Goal: Entertainment & Leisure: Consume media (video, audio)

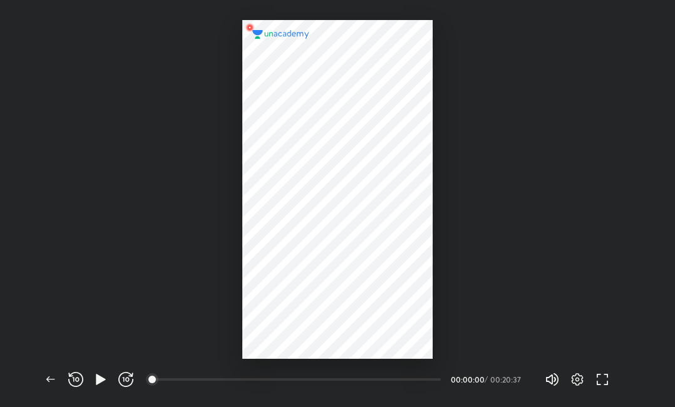
scroll to position [407, 675]
click at [97, 384] on icon "button" at bounding box center [100, 379] width 9 height 11
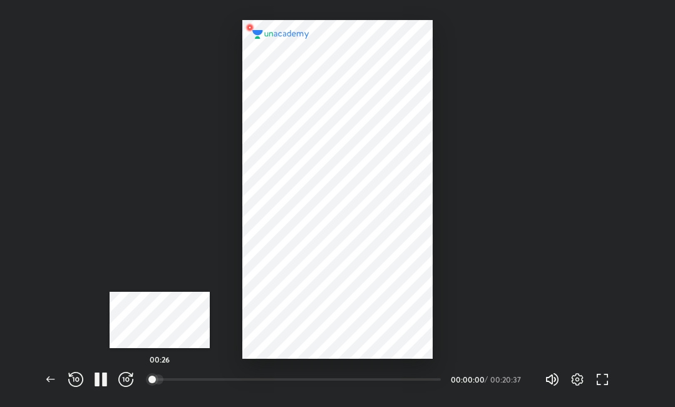
click at [160, 377] on div at bounding box center [158, 379] width 10 height 10
click at [169, 379] on div at bounding box center [168, 379] width 10 height 10
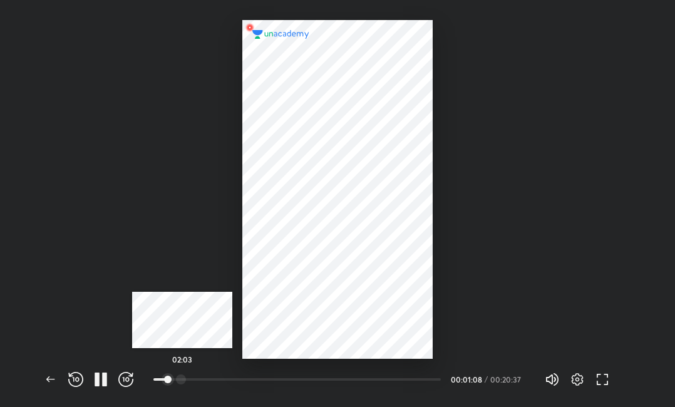
click at [182, 380] on div at bounding box center [181, 379] width 10 height 10
click at [198, 380] on div at bounding box center [195, 379] width 10 height 10
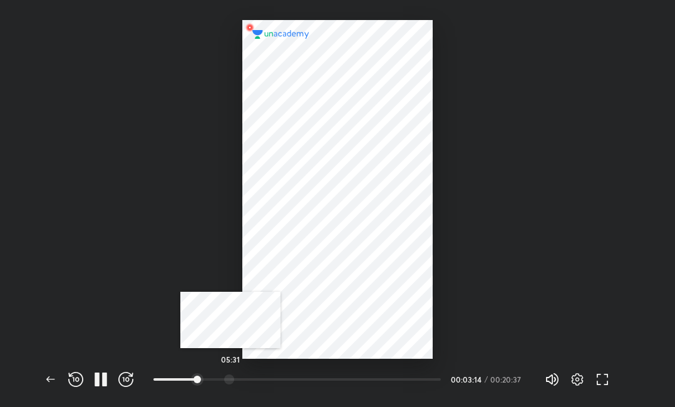
click at [230, 377] on div at bounding box center [229, 379] width 10 height 10
click at [256, 379] on div at bounding box center [257, 379] width 10 height 10
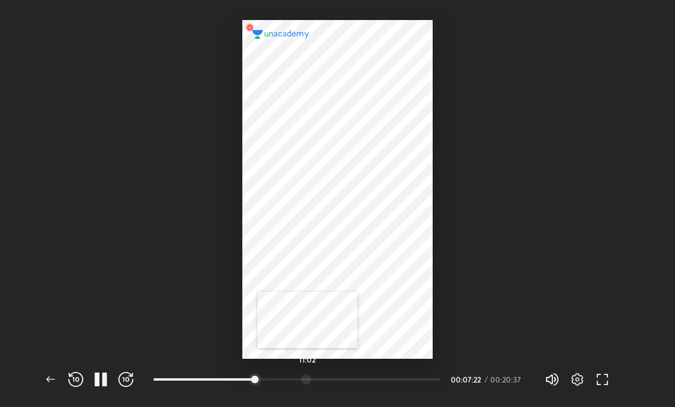
click at [307, 378] on div at bounding box center [306, 379] width 10 height 10
click at [266, 377] on div at bounding box center [266, 379] width 10 height 10
click at [276, 380] on div at bounding box center [275, 379] width 10 height 10
click at [306, 381] on div at bounding box center [305, 379] width 10 height 10
click at [273, 379] on div at bounding box center [272, 379] width 10 height 10
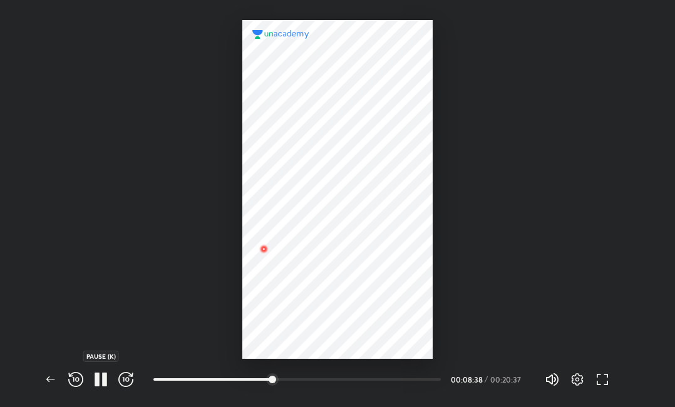
click at [104, 373] on icon "button" at bounding box center [104, 379] width 5 height 14
click at [99, 372] on icon "button" at bounding box center [100, 379] width 15 height 15
drag, startPoint x: 130, startPoint y: 341, endPoint x: 138, endPoint y: 341, distance: 8.1
click at [130, 341] on div at bounding box center [337, 179] width 675 height 359
click at [97, 377] on icon "button" at bounding box center [96, 379] width 5 height 14
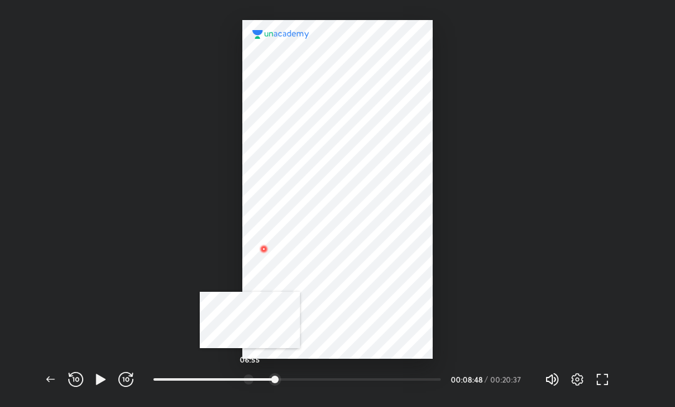
click at [246, 377] on div at bounding box center [248, 379] width 10 height 10
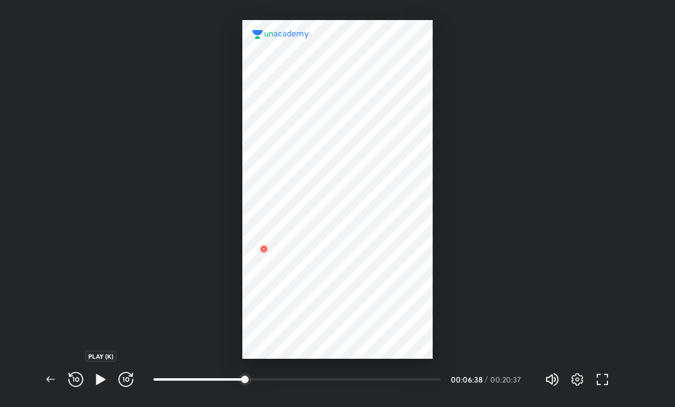
click at [104, 376] on icon "button" at bounding box center [100, 379] width 15 height 15
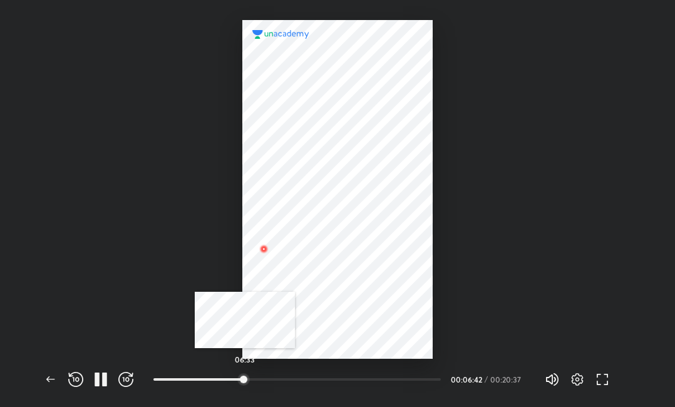
click at [245, 377] on div at bounding box center [243, 379] width 10 height 10
click at [253, 376] on div at bounding box center [252, 379] width 10 height 10
click at [274, 378] on div at bounding box center [273, 379] width 10 height 10
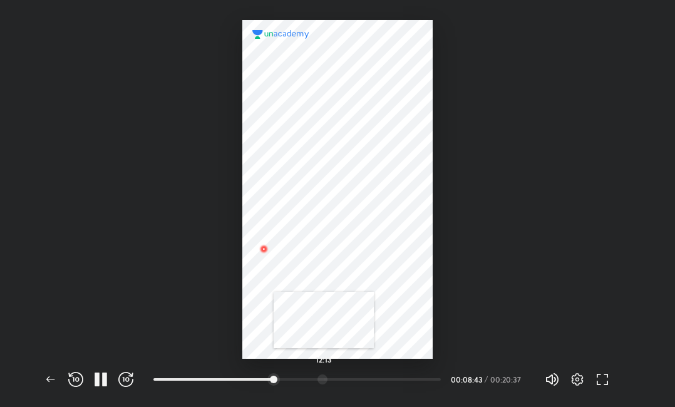
click at [324, 376] on div at bounding box center [322, 379] width 10 height 10
click at [293, 376] on div "10:00" at bounding box center [296, 379] width 287 height 13
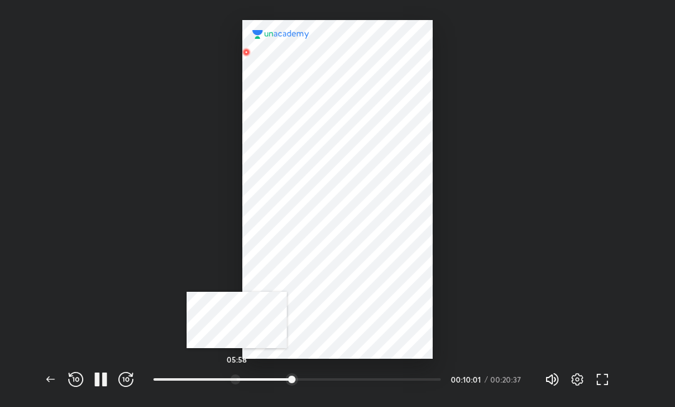
click at [237, 377] on div at bounding box center [235, 379] width 10 height 10
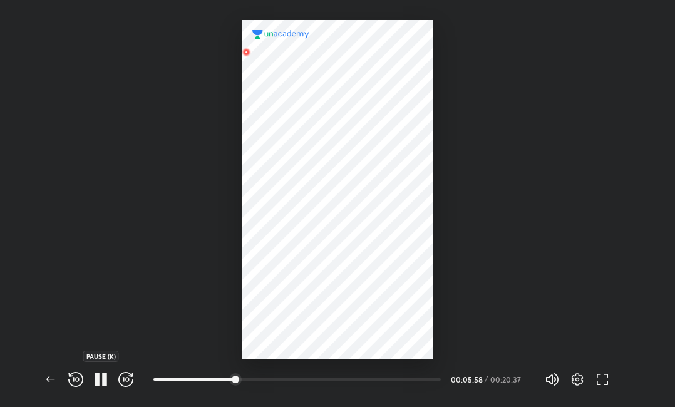
click at [100, 381] on icon "button" at bounding box center [100, 379] width 15 height 15
click at [104, 382] on icon "button" at bounding box center [100, 379] width 15 height 15
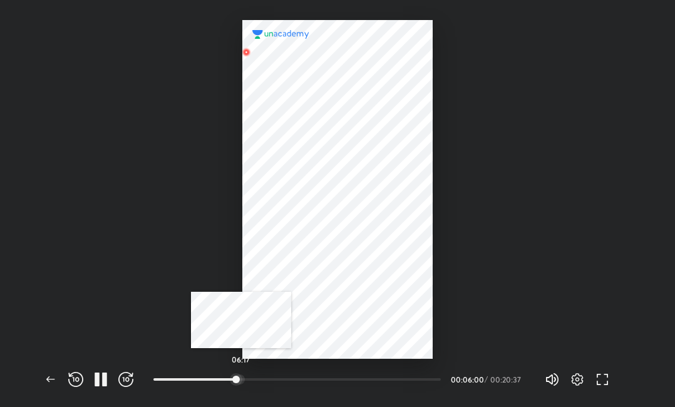
click at [241, 379] on div at bounding box center [240, 379] width 10 height 10
click at [245, 379] on div at bounding box center [243, 379] width 10 height 10
click at [248, 380] on div at bounding box center [247, 379] width 10 height 10
click at [254, 380] on div at bounding box center [253, 379] width 10 height 10
click at [260, 379] on div at bounding box center [259, 379] width 10 height 10
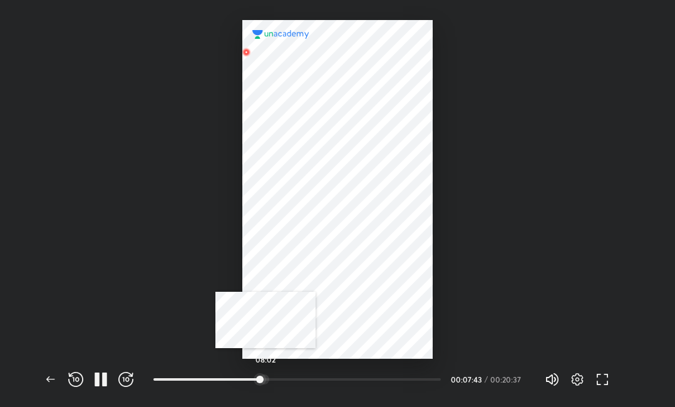
click at [265, 376] on div at bounding box center [264, 379] width 10 height 10
click at [273, 376] on div at bounding box center [272, 379] width 10 height 10
click at [277, 378] on div at bounding box center [276, 379] width 10 height 10
click at [272, 379] on div at bounding box center [270, 379] width 10 height 10
click at [103, 369] on button "button" at bounding box center [100, 379] width 25 height 25
